Goal: Information Seeking & Learning: Learn about a topic

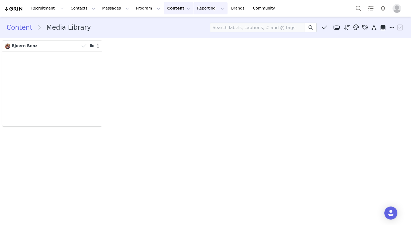
click at [194, 7] on button "Reporting Reporting" at bounding box center [211, 8] width 34 height 12
click at [199, 35] on p "Report Builder" at bounding box center [198, 34] width 27 height 6
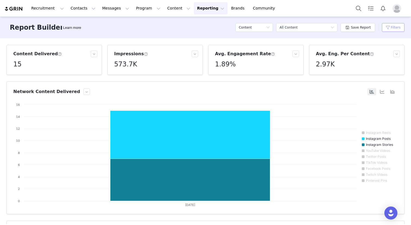
click at [392, 30] on button "Filters" at bounding box center [393, 27] width 23 height 9
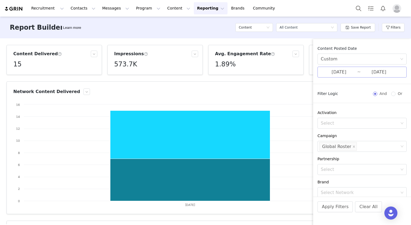
click at [373, 70] on input "[DATE]" at bounding box center [379, 72] width 36 height 7
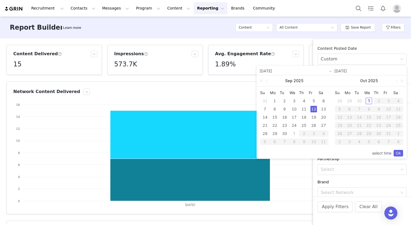
click at [369, 100] on div "1" at bounding box center [369, 101] width 7 height 7
click at [274, 126] on div "22" at bounding box center [275, 125] width 7 height 7
type input "[DATE]"
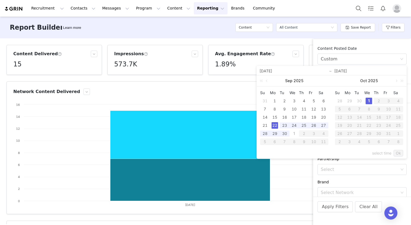
type input "[DATE]"
click at [402, 155] on link "Ok" at bounding box center [399, 153] width 10 height 7
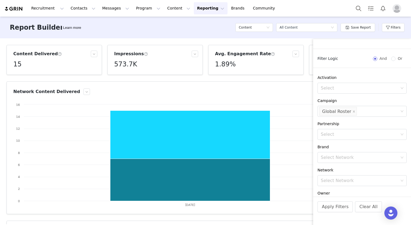
scroll to position [28, 0]
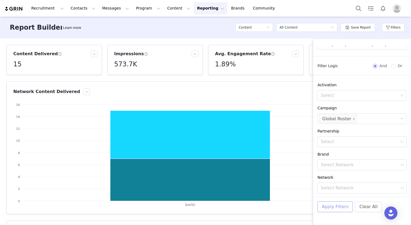
click at [340, 204] on button "Apply Filters" at bounding box center [335, 206] width 35 height 11
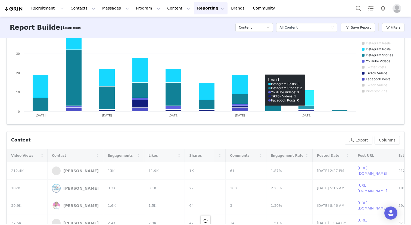
scroll to position [92, 0]
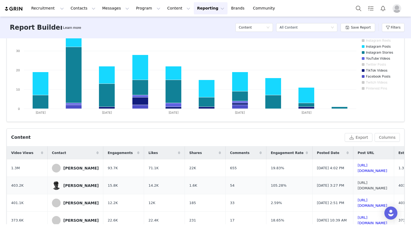
click at [358, 185] on link "[URL][DOMAIN_NAME]" at bounding box center [373, 186] width 30 height 10
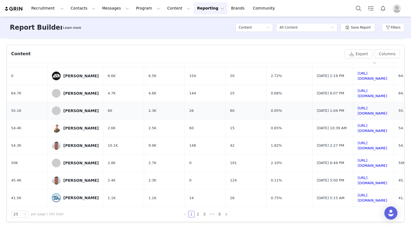
scroll to position [180, 0]
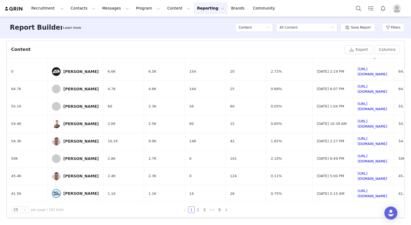
click at [198, 209] on link "2" at bounding box center [198, 210] width 6 height 6
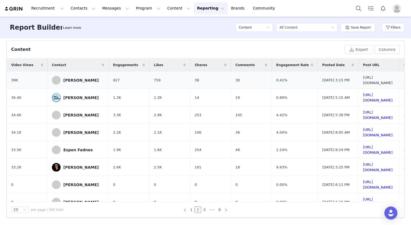
click at [363, 81] on link "[URL][DOMAIN_NAME]" at bounding box center [378, 80] width 30 height 10
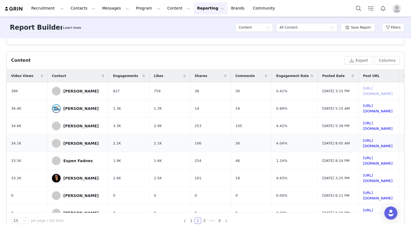
scroll to position [173, 0]
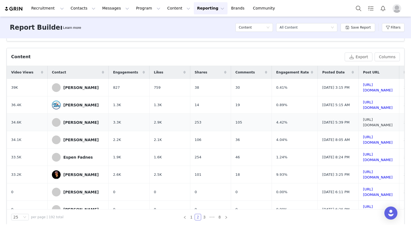
click at [363, 124] on link "[URL][DOMAIN_NAME]" at bounding box center [378, 123] width 30 height 10
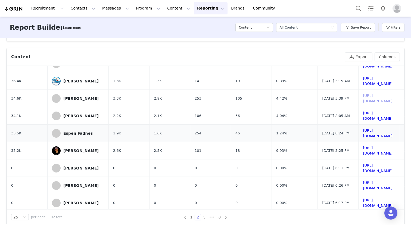
scroll to position [25, 0]
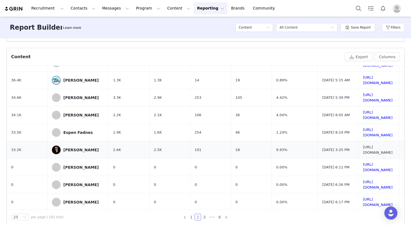
click at [363, 149] on link "[URL][DOMAIN_NAME]" at bounding box center [378, 150] width 30 height 10
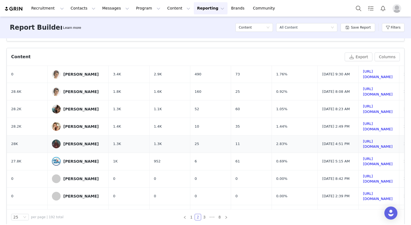
scroll to position [227, 0]
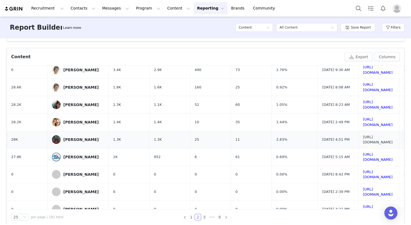
click at [363, 139] on link "[URL][DOMAIN_NAME]" at bounding box center [378, 140] width 30 height 10
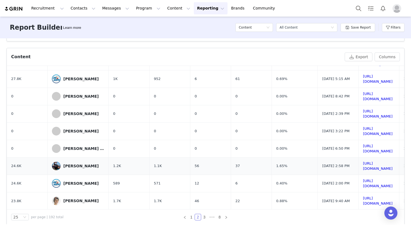
scroll to position [180, 0]
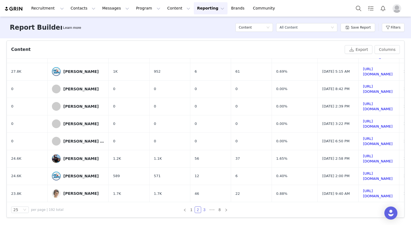
click at [203, 210] on link "3" at bounding box center [205, 210] width 6 height 6
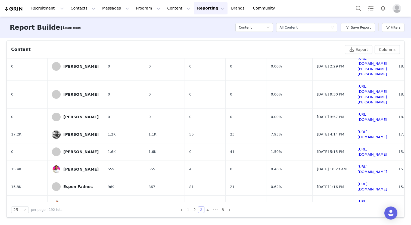
scroll to position [0, 0]
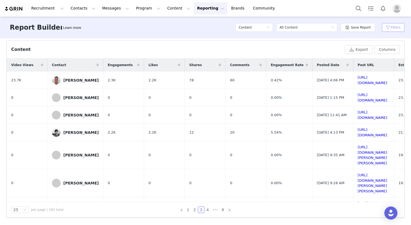
click at [393, 30] on button "Filters" at bounding box center [393, 27] width 23 height 9
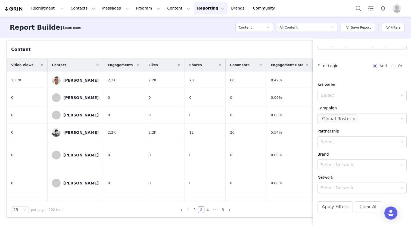
scroll to position [189, 0]
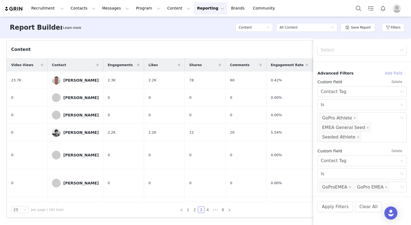
click at [393, 76] on button "Add Field" at bounding box center [394, 73] width 26 height 9
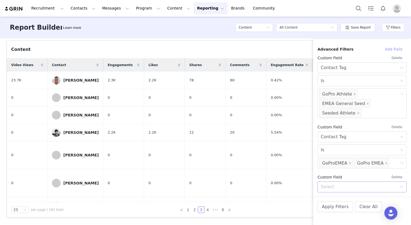
click at [350, 188] on div "Select" at bounding box center [359, 186] width 77 height 5
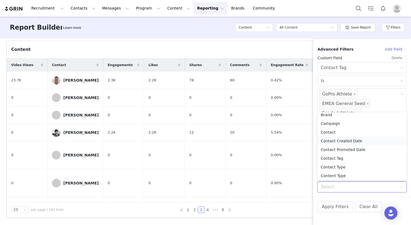
scroll to position [31, 0]
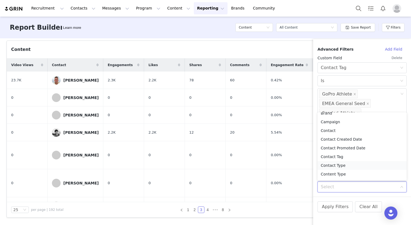
click at [345, 166] on li "Contact Type" at bounding box center [362, 165] width 89 height 9
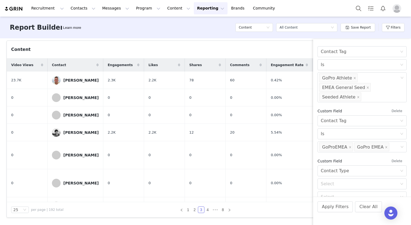
scroll to position [239, 0]
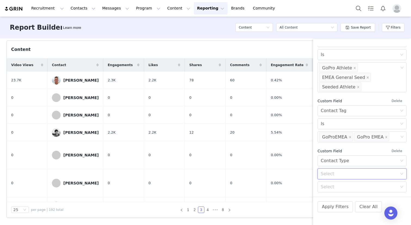
click at [339, 177] on div "Select" at bounding box center [360, 174] width 79 height 10
click at [336, 187] on li "Equal" at bounding box center [362, 186] width 89 height 9
click at [331, 188] on div "Select" at bounding box center [359, 186] width 77 height 5
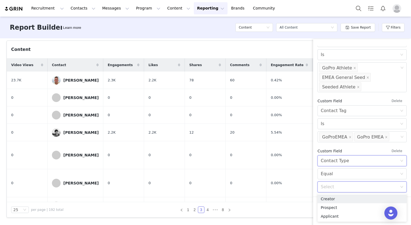
click at [342, 164] on div "Contact Type" at bounding box center [335, 161] width 28 height 10
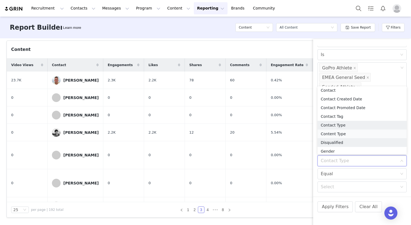
scroll to position [46, 0]
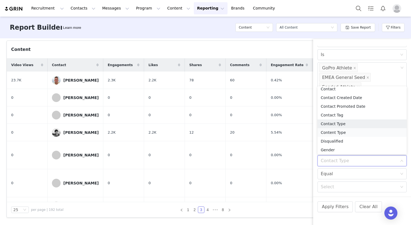
click at [341, 133] on li "Content Type" at bounding box center [362, 132] width 89 height 9
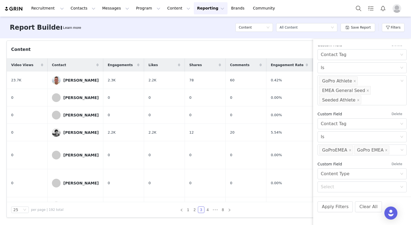
click at [337, 180] on div "Select Content Type Select" at bounding box center [362, 180] width 89 height 24
click at [337, 190] on div "Select" at bounding box center [360, 187] width 79 height 10
click at [338, 198] on li "Post" at bounding box center [362, 199] width 89 height 9
click at [334, 207] on button "Apply Filters" at bounding box center [335, 206] width 35 height 11
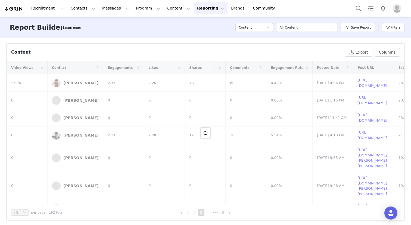
scroll to position [180, 0]
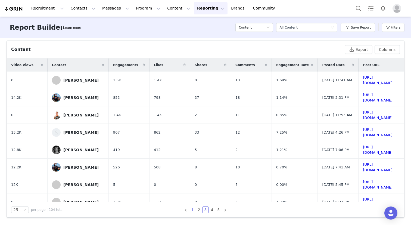
click at [193, 208] on link "1" at bounding box center [193, 210] width 6 height 6
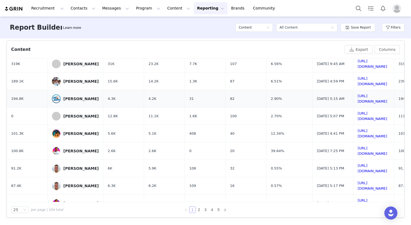
scroll to position [0, 0]
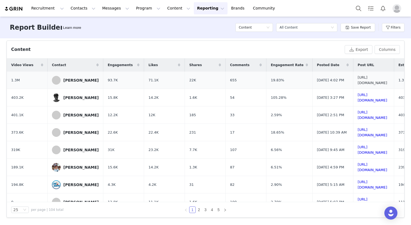
click at [367, 81] on link "[URL][DOMAIN_NAME]" at bounding box center [373, 80] width 30 height 10
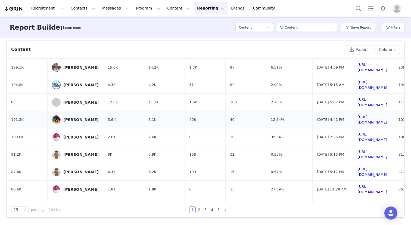
scroll to position [100, 0]
click at [358, 136] on link "[URL][DOMAIN_NAME]" at bounding box center [373, 137] width 30 height 10
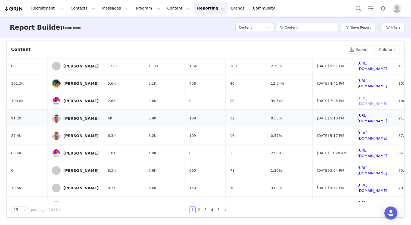
scroll to position [138, 0]
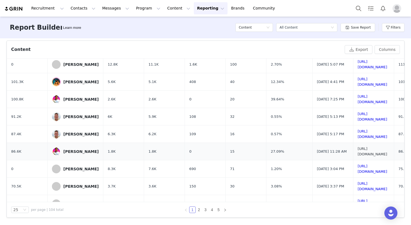
click at [359, 152] on link "[URL][DOMAIN_NAME]" at bounding box center [373, 152] width 30 height 10
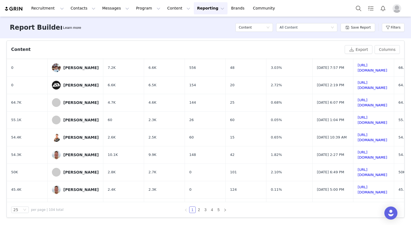
scroll to position [305, 0]
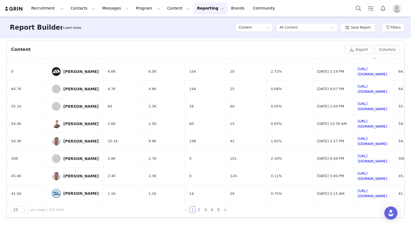
click at [199, 210] on link "2" at bounding box center [199, 210] width 6 height 6
click at [204, 209] on link "3" at bounding box center [206, 210] width 6 height 6
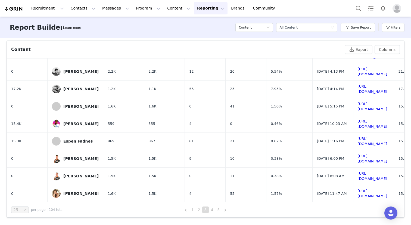
scroll to position [0, 0]
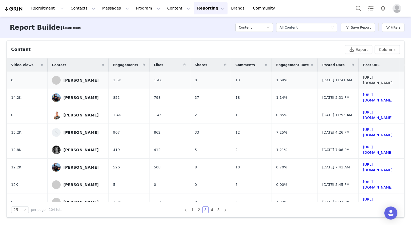
click at [363, 81] on link "[URL][DOMAIN_NAME]" at bounding box center [378, 80] width 30 height 10
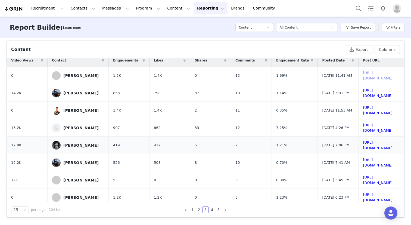
scroll to position [7, 0]
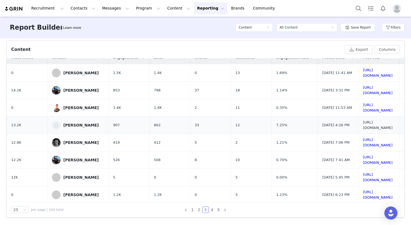
click at [363, 125] on link "[URL][DOMAIN_NAME]" at bounding box center [378, 125] width 30 height 10
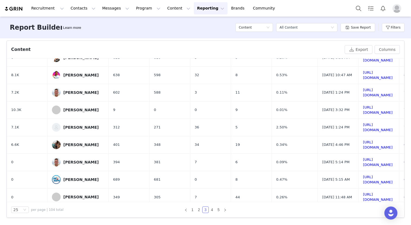
scroll to position [305, 0]
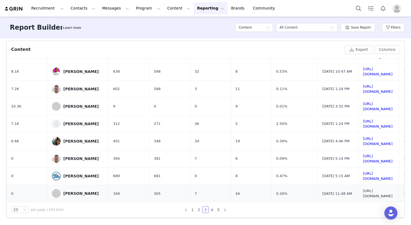
click at [363, 194] on link "[URL][DOMAIN_NAME]" at bounding box center [378, 194] width 30 height 10
click at [211, 209] on link "4" at bounding box center [212, 210] width 6 height 6
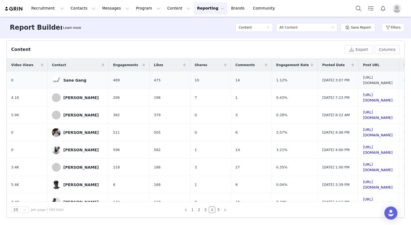
click at [369, 79] on link "[URL][DOMAIN_NAME]" at bounding box center [378, 80] width 30 height 10
click at [368, 131] on link "[URL][DOMAIN_NAME]" at bounding box center [378, 133] width 30 height 10
click at [363, 149] on link "[URL][DOMAIN_NAME]" at bounding box center [378, 150] width 30 height 10
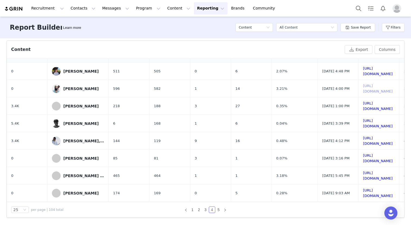
scroll to position [62, 0]
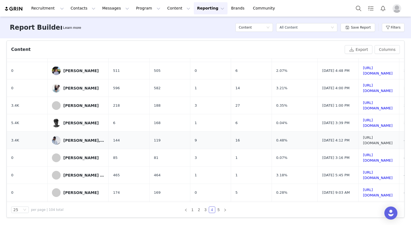
click at [365, 142] on link "[URL][DOMAIN_NAME]" at bounding box center [378, 141] width 30 height 10
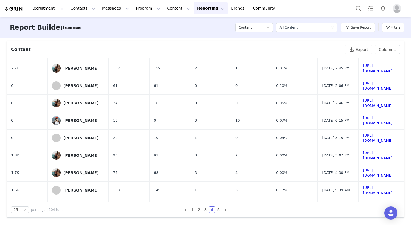
scroll to position [305, 0]
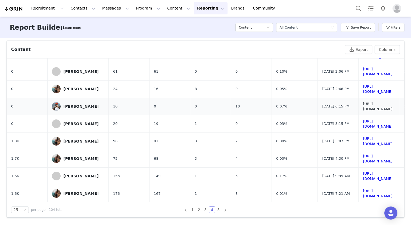
click at [374, 106] on link "[URL][DOMAIN_NAME]" at bounding box center [378, 107] width 30 height 10
click at [194, 209] on link "1" at bounding box center [193, 210] width 6 height 6
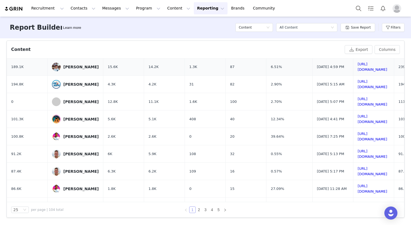
scroll to position [101, 0]
click at [359, 118] on link "[URL][DOMAIN_NAME]" at bounding box center [373, 119] width 30 height 10
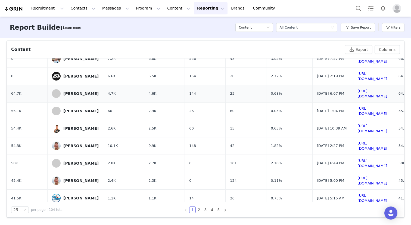
scroll to position [305, 0]
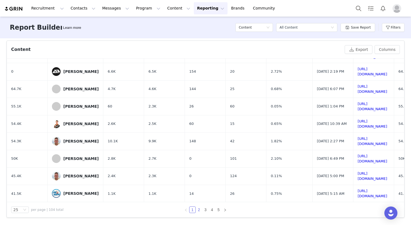
click at [200, 211] on link "2" at bounding box center [199, 210] width 6 height 6
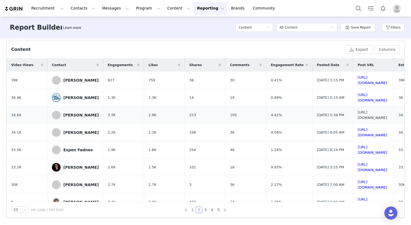
click at [361, 113] on link "[URL][DOMAIN_NAME]" at bounding box center [373, 115] width 30 height 10
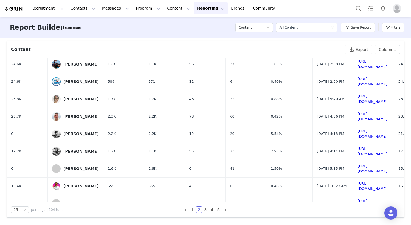
scroll to position [245, 0]
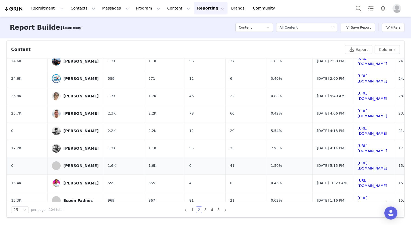
click at [368, 168] on td "[URL][DOMAIN_NAME]" at bounding box center [374, 165] width 41 height 17
click at [365, 166] on link "[URL][DOMAIN_NAME]" at bounding box center [373, 166] width 30 height 10
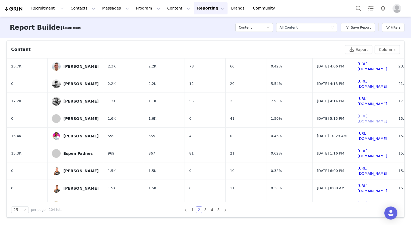
scroll to position [305, 0]
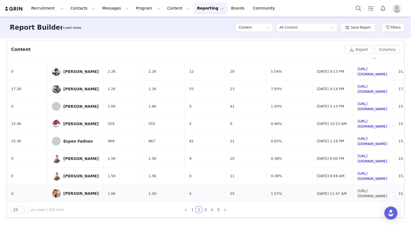
click at [364, 194] on link "[URL][DOMAIN_NAME]" at bounding box center [373, 194] width 30 height 10
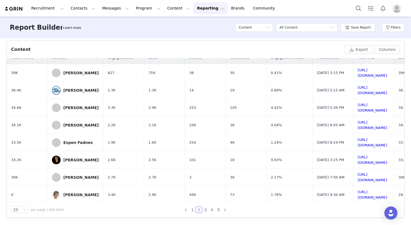
scroll to position [0, 0]
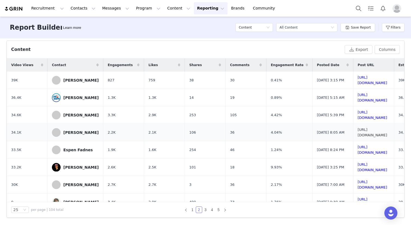
click at [358, 133] on link "[URL][DOMAIN_NAME]" at bounding box center [373, 133] width 30 height 10
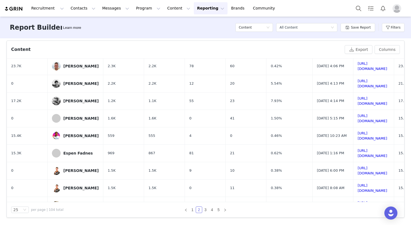
scroll to position [305, 0]
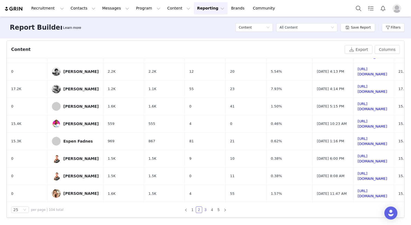
click at [207, 209] on link "3" at bounding box center [206, 210] width 6 height 6
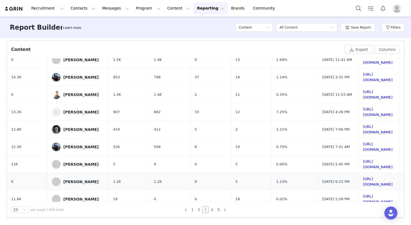
scroll to position [27, 0]
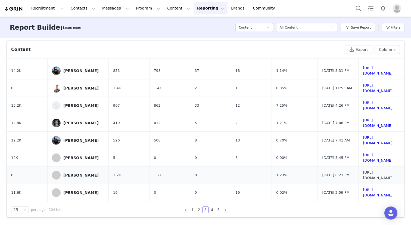
click at [363, 174] on link "[URL][DOMAIN_NAME]" at bounding box center [378, 175] width 30 height 10
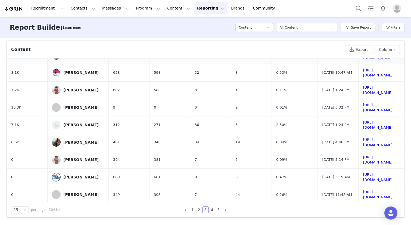
scroll to position [305, 0]
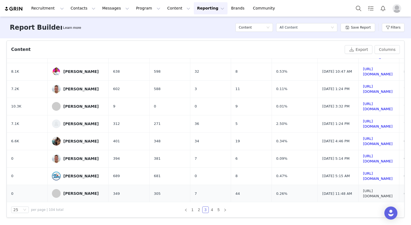
click at [363, 193] on link "[URL][DOMAIN_NAME]" at bounding box center [378, 194] width 30 height 10
click at [211, 210] on link "4" at bounding box center [212, 210] width 6 height 6
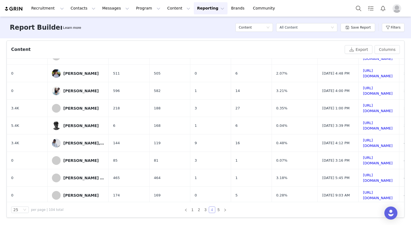
scroll to position [0, 0]
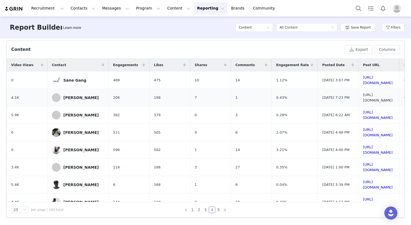
click at [381, 99] on link "[URL][DOMAIN_NAME]" at bounding box center [378, 98] width 30 height 10
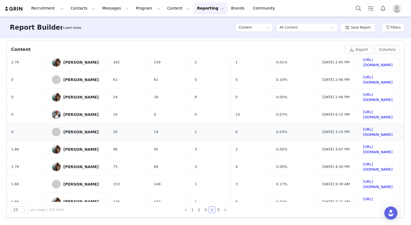
scroll to position [305, 0]
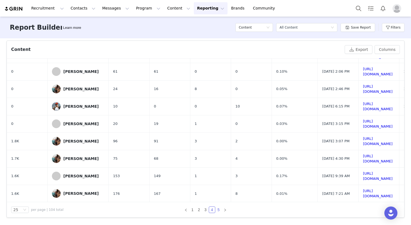
click at [219, 210] on link "5" at bounding box center [219, 210] width 6 height 6
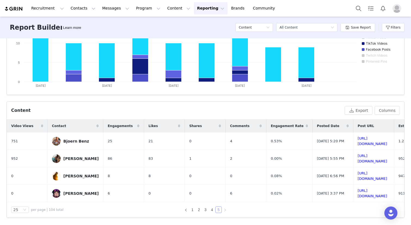
scroll to position [119, 0]
click at [358, 195] on link "[URL][DOMAIN_NAME]" at bounding box center [373, 194] width 30 height 10
click at [366, 140] on link "[URL][DOMAIN_NAME]" at bounding box center [373, 141] width 30 height 10
click at [193, 212] on link "1" at bounding box center [193, 210] width 6 height 6
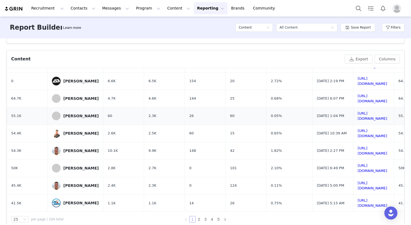
scroll to position [180, 0]
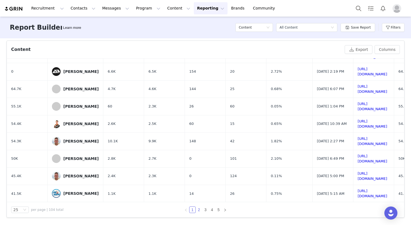
click at [199, 208] on link "2" at bounding box center [199, 210] width 6 height 6
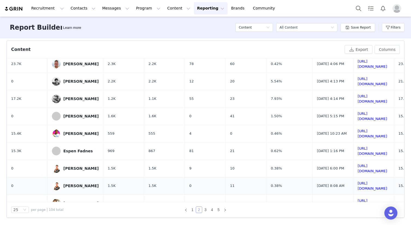
scroll to position [305, 0]
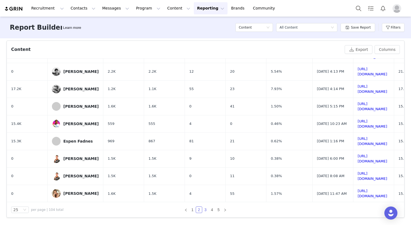
click at [207, 210] on link "3" at bounding box center [206, 210] width 6 height 6
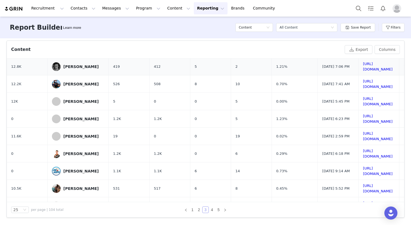
scroll to position [98, 0]
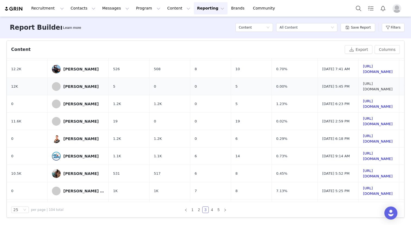
click at [363, 88] on link "[URL][DOMAIN_NAME]" at bounding box center [378, 87] width 30 height 10
click at [211, 210] on link "4" at bounding box center [212, 210] width 6 height 6
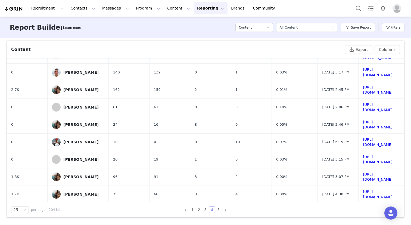
scroll to position [305, 0]
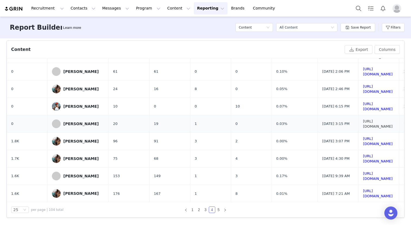
click at [363, 123] on link "[URL][DOMAIN_NAME]" at bounding box center [378, 124] width 30 height 10
click at [216, 210] on link "5" at bounding box center [219, 210] width 6 height 6
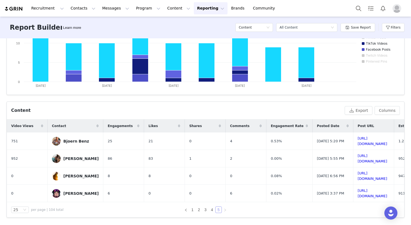
scroll to position [119, 0]
click at [191, 208] on link "1" at bounding box center [193, 210] width 6 height 6
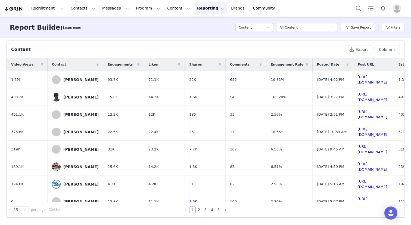
scroll to position [0, 0]
click at [358, 168] on link "[URL][DOMAIN_NAME]" at bounding box center [373, 167] width 30 height 10
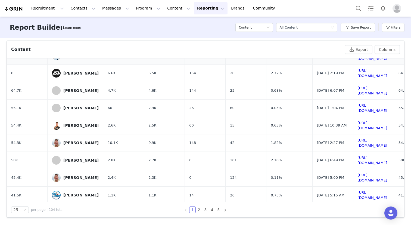
scroll to position [305, 0]
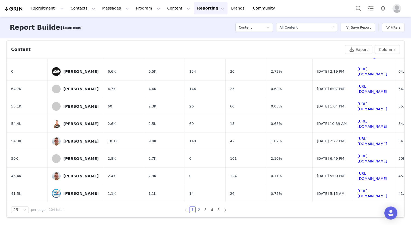
click at [200, 208] on link "2" at bounding box center [199, 210] width 6 height 6
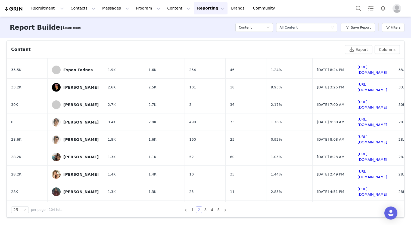
scroll to position [86, 0]
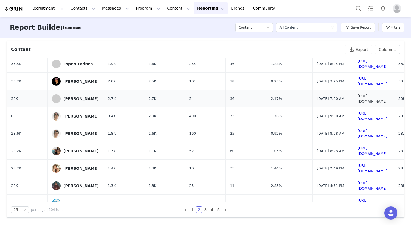
click at [361, 99] on link "[URL][DOMAIN_NAME]" at bounding box center [373, 99] width 30 height 10
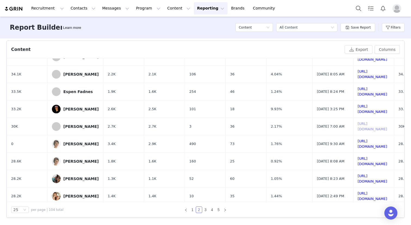
scroll to position [0, 0]
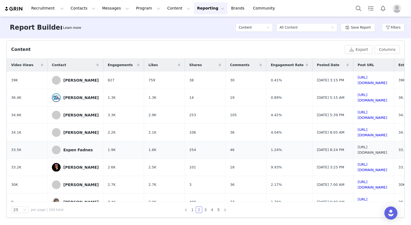
click at [360, 149] on link "[URL][DOMAIN_NAME]" at bounding box center [373, 150] width 30 height 10
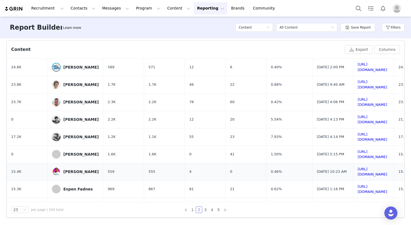
scroll to position [257, 0]
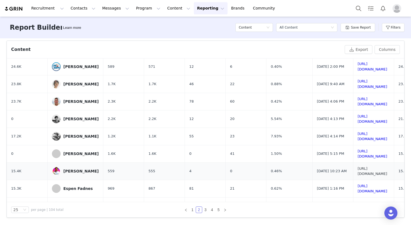
click at [364, 173] on link "[URL][DOMAIN_NAME]" at bounding box center [373, 172] width 30 height 10
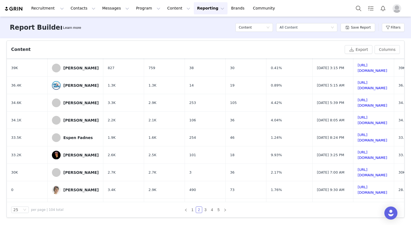
scroll to position [0, 0]
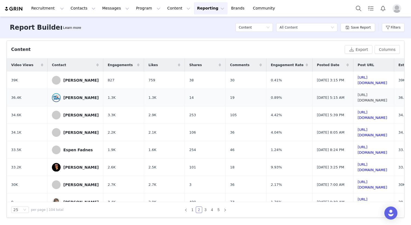
click at [363, 96] on link "[URL][DOMAIN_NAME]" at bounding box center [373, 98] width 30 height 10
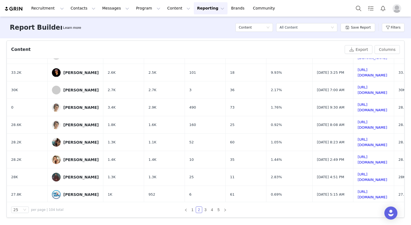
scroll to position [95, 0]
click at [363, 123] on link "[URL][DOMAIN_NAME]" at bounding box center [373, 124] width 30 height 10
